Goal: Find specific page/section: Find specific page/section

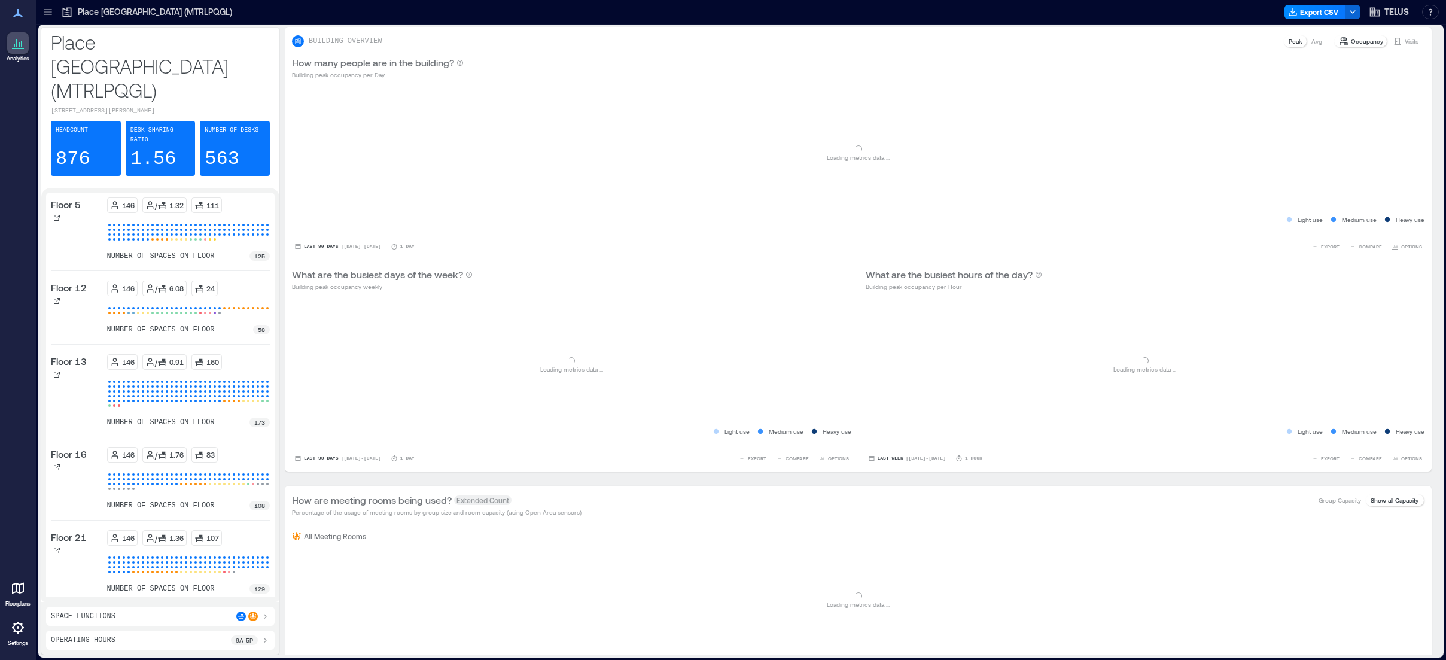
click at [48, 10] on icon at bounding box center [48, 12] width 12 height 12
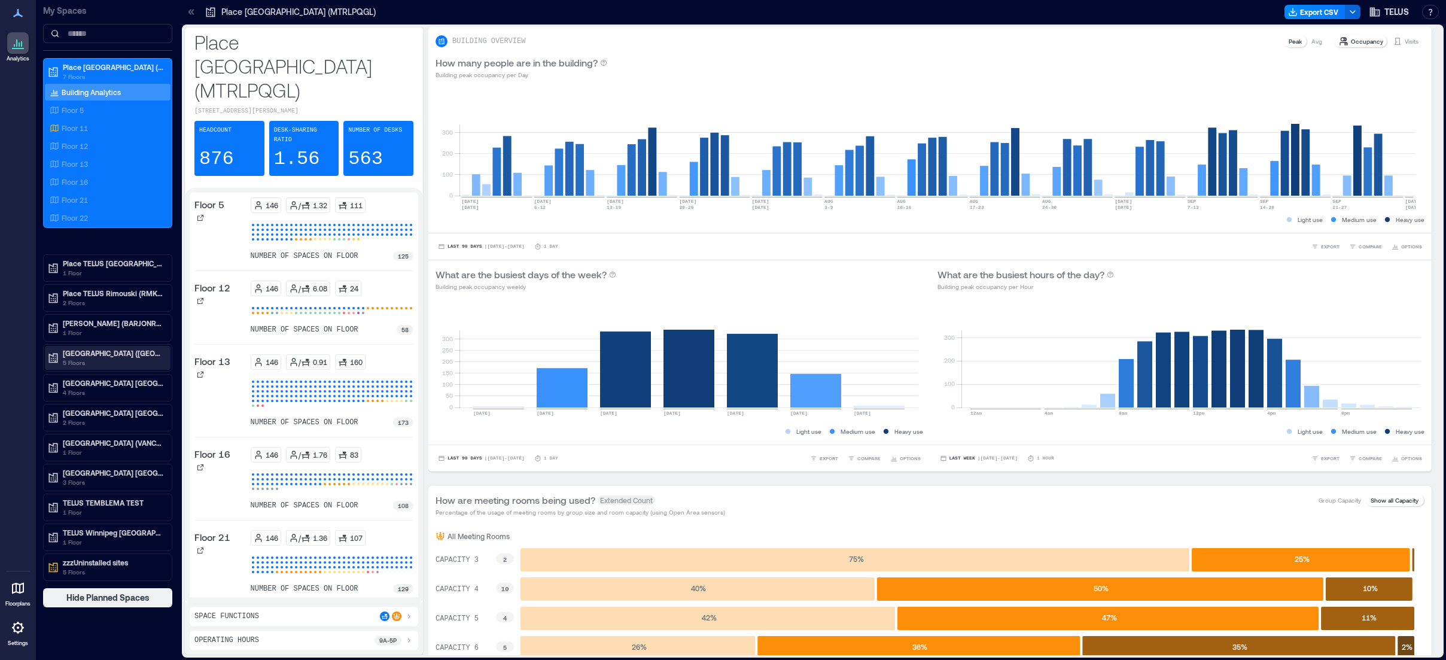
click at [97, 358] on p "5 Floors" at bounding box center [113, 363] width 100 height 10
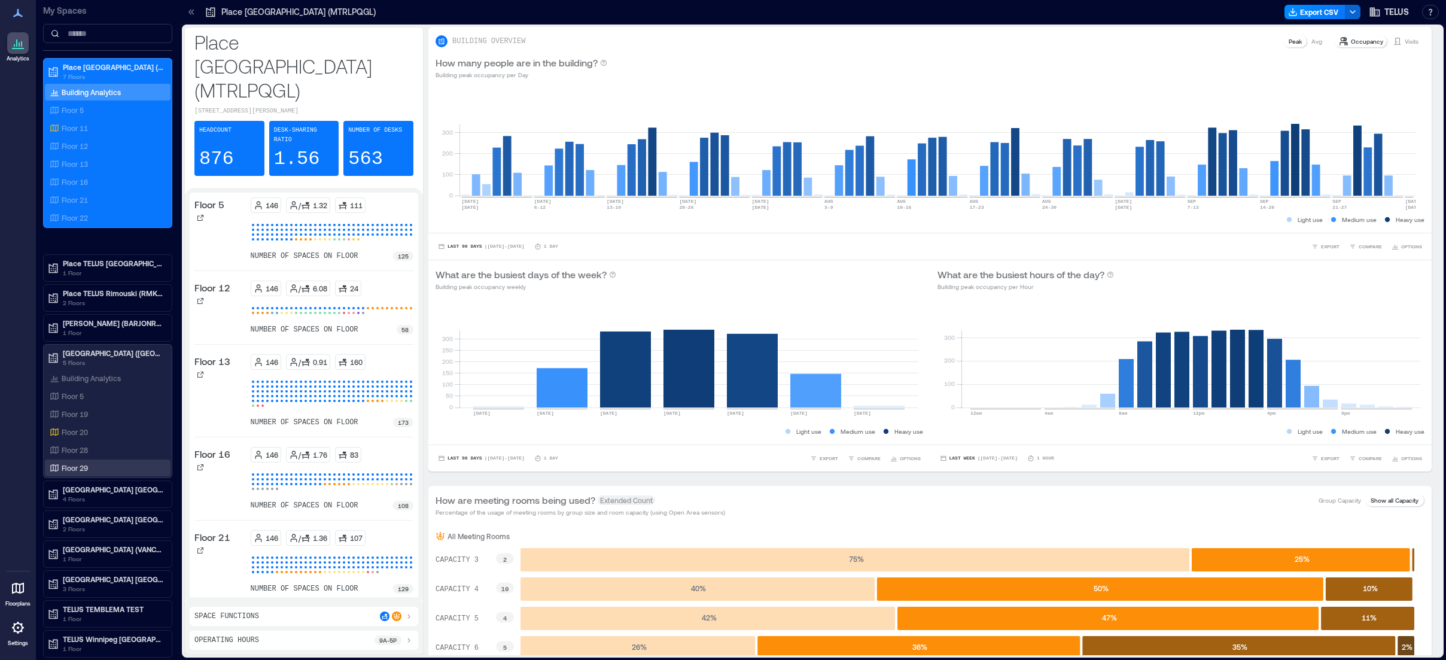
click at [83, 470] on p "Floor 29" at bounding box center [75, 468] width 26 height 10
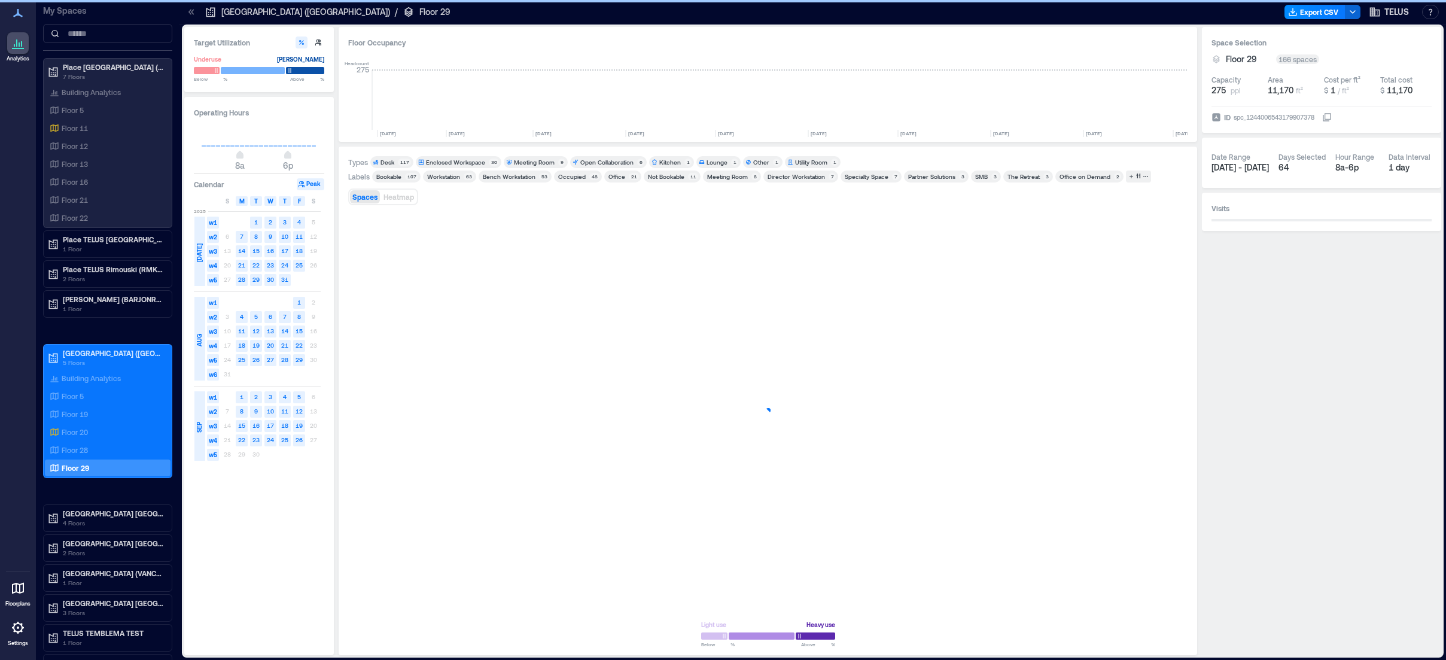
scroll to position [0, 1074]
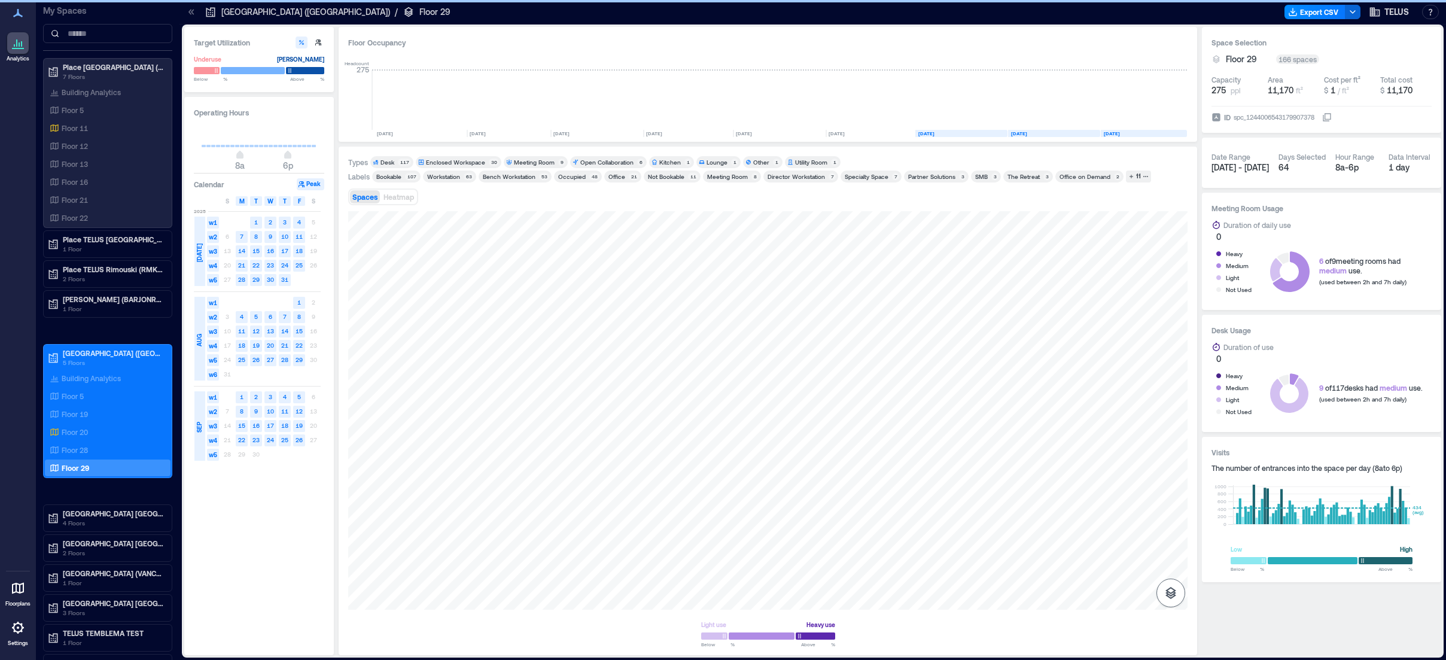
click at [1172, 595] on icon "button" at bounding box center [1170, 593] width 11 height 12
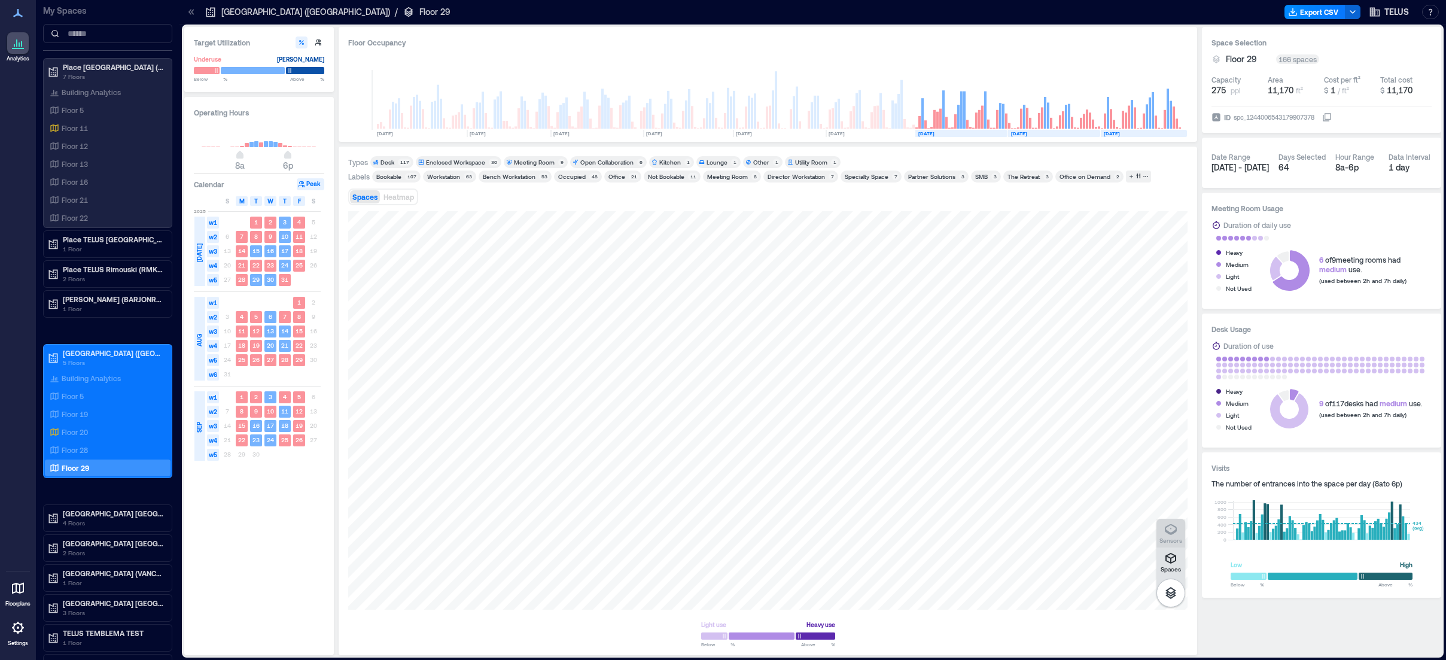
click at [1169, 530] on icon "button" at bounding box center [1170, 529] width 14 height 14
click at [66, 415] on p "Floor 19" at bounding box center [75, 414] width 26 height 10
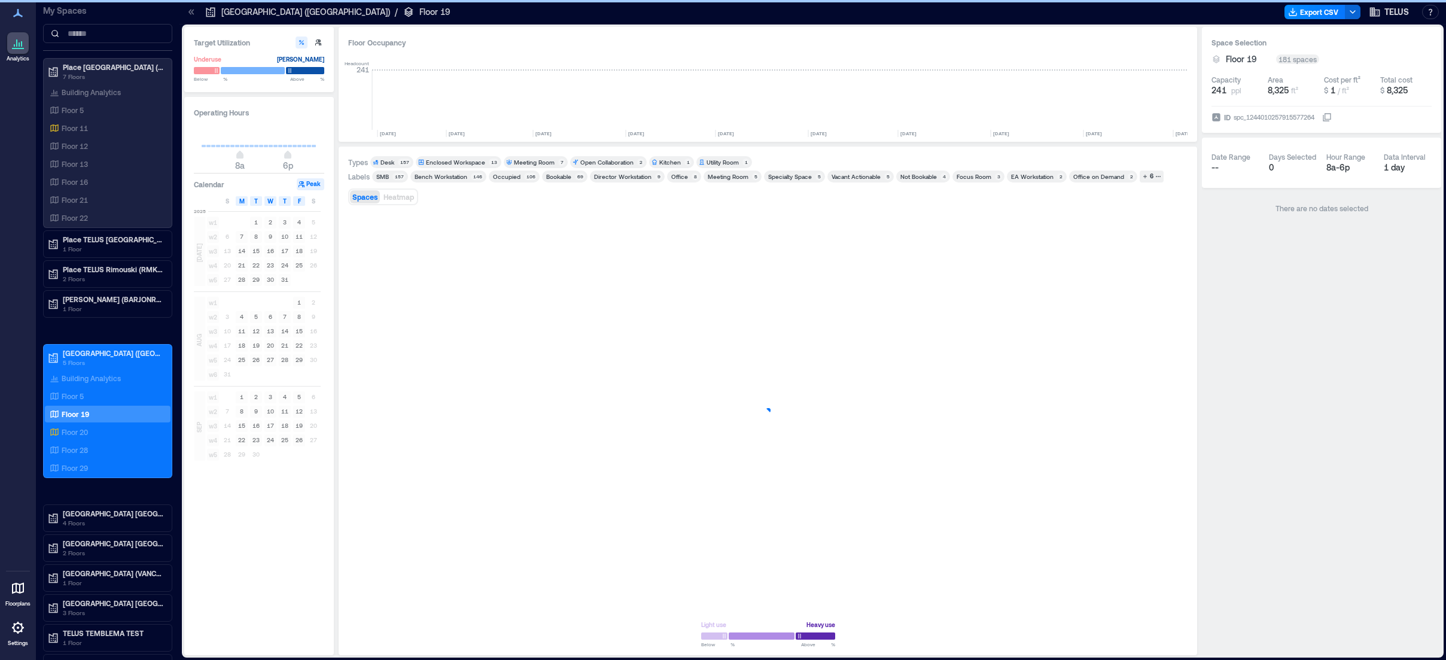
scroll to position [0, 1074]
